Goal: Navigation & Orientation: Find specific page/section

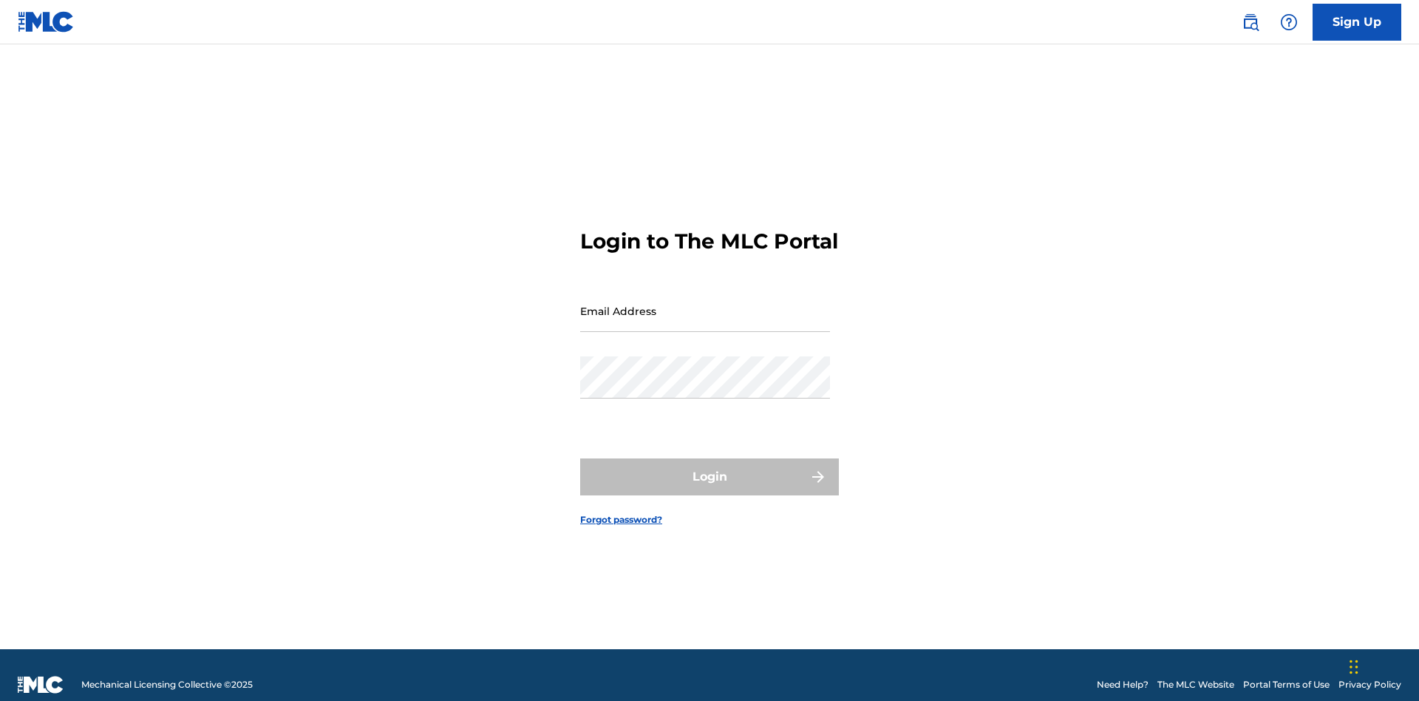
scroll to position [19, 0]
click at [705, 304] on input "Email Address" at bounding box center [705, 311] width 250 height 42
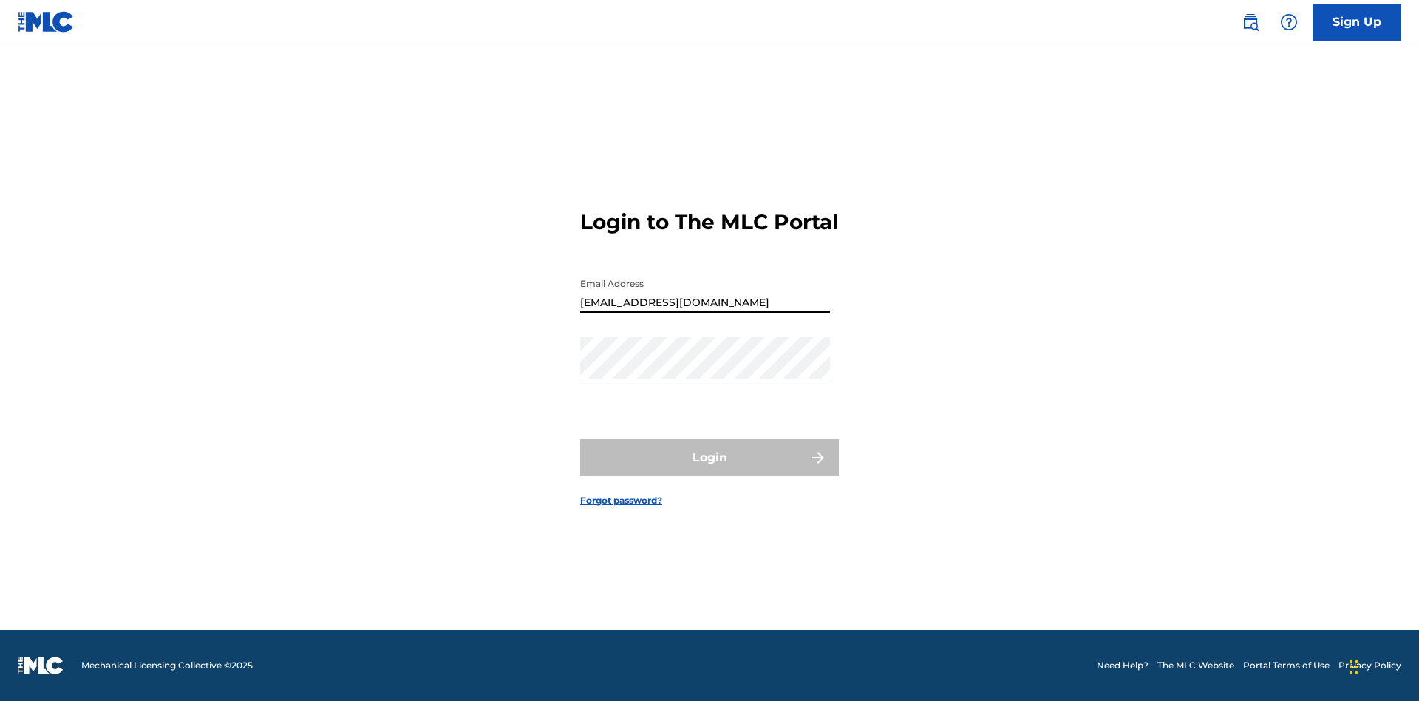
type input "[EMAIL_ADDRESS][DOMAIN_NAME]"
click at [709, 470] on button "Login" at bounding box center [709, 457] width 259 height 37
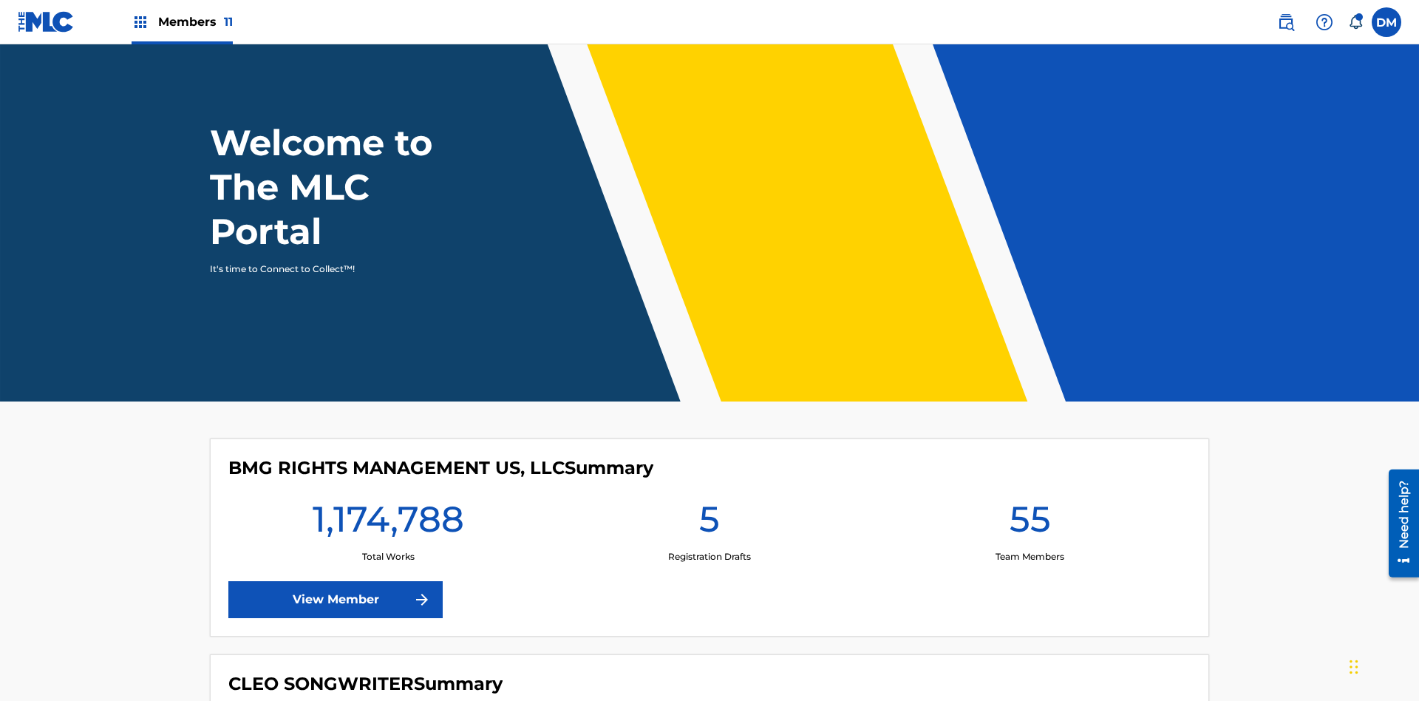
click at [182, 21] on span "Members 11" at bounding box center [195, 21] width 75 height 17
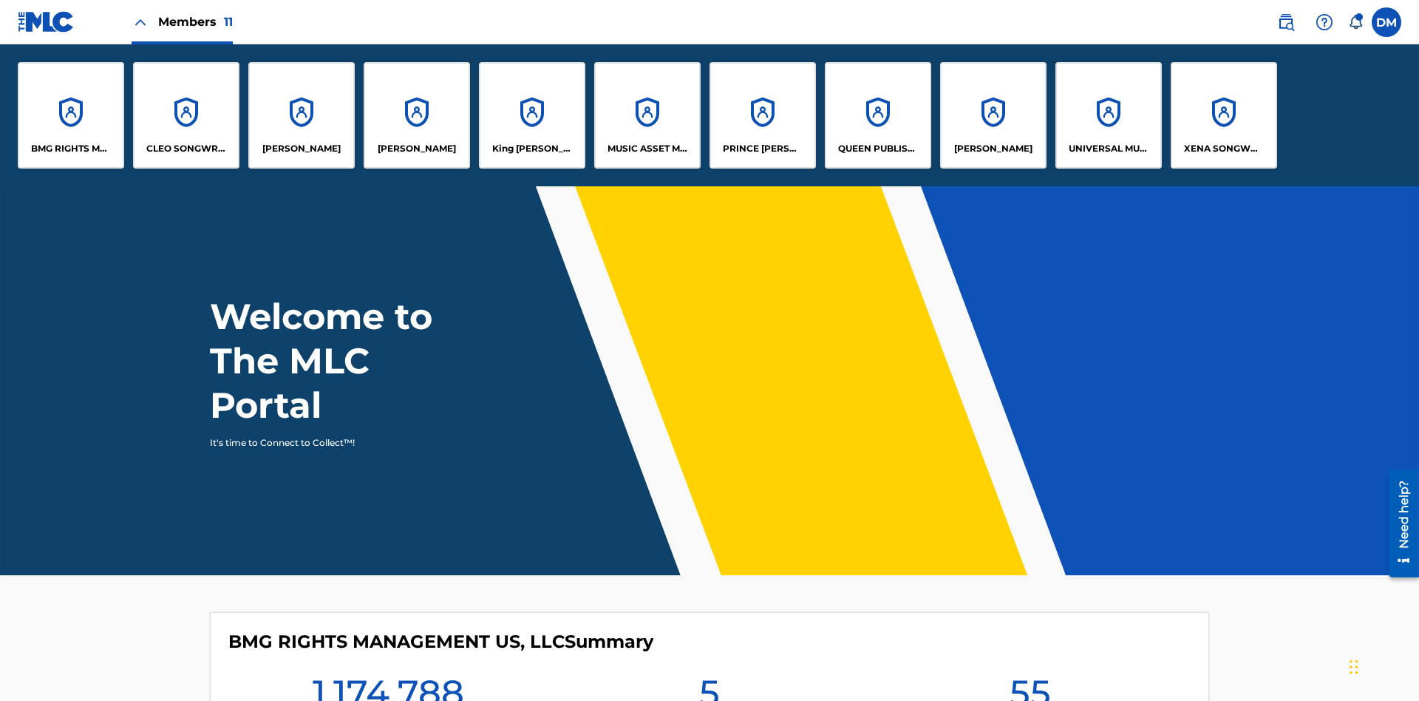
click at [531, 149] on p "King [PERSON_NAME]" at bounding box center [532, 148] width 81 height 13
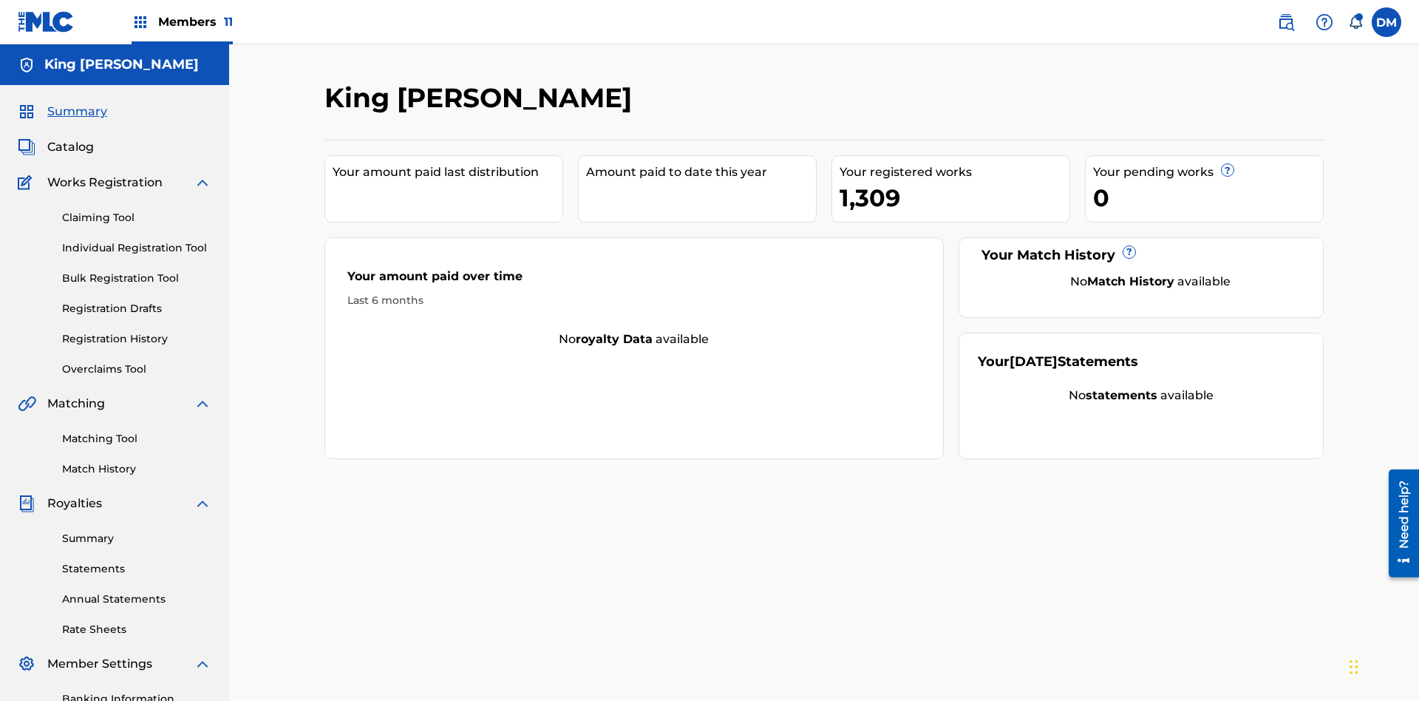
click at [70, 138] on span "Catalog" at bounding box center [70, 147] width 47 height 18
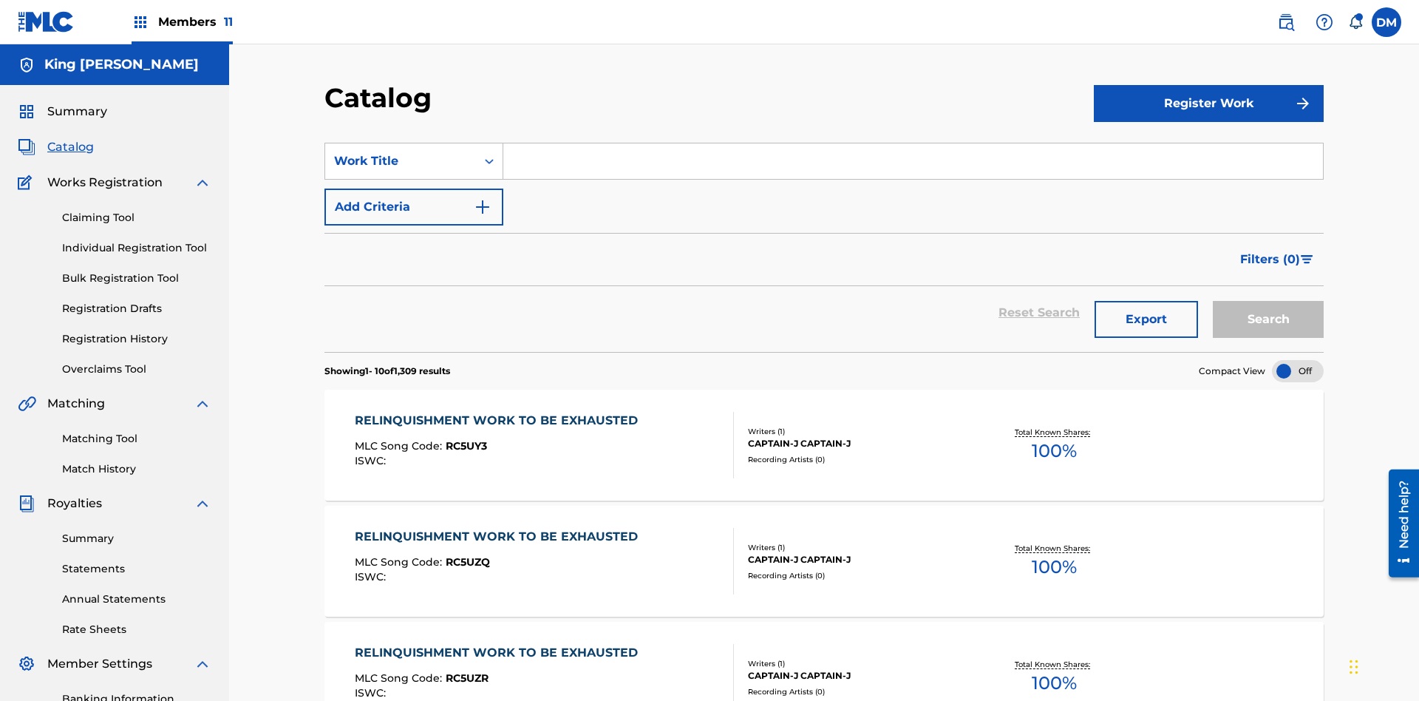
scroll to position [271, 0]
